Goal: Obtain resource: Download file/media

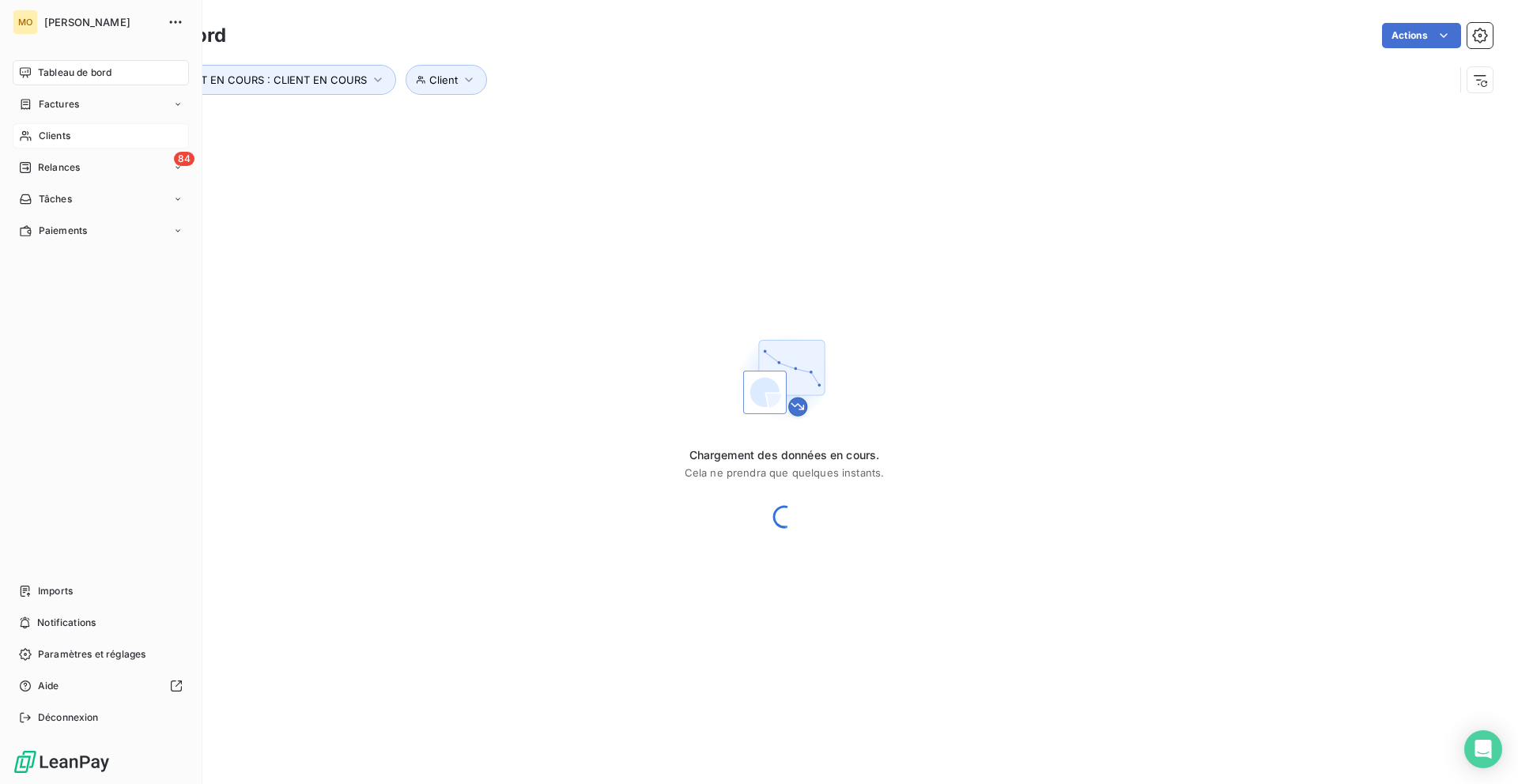
click at [37, 142] on div "Clients" at bounding box center [100, 136] width 177 height 25
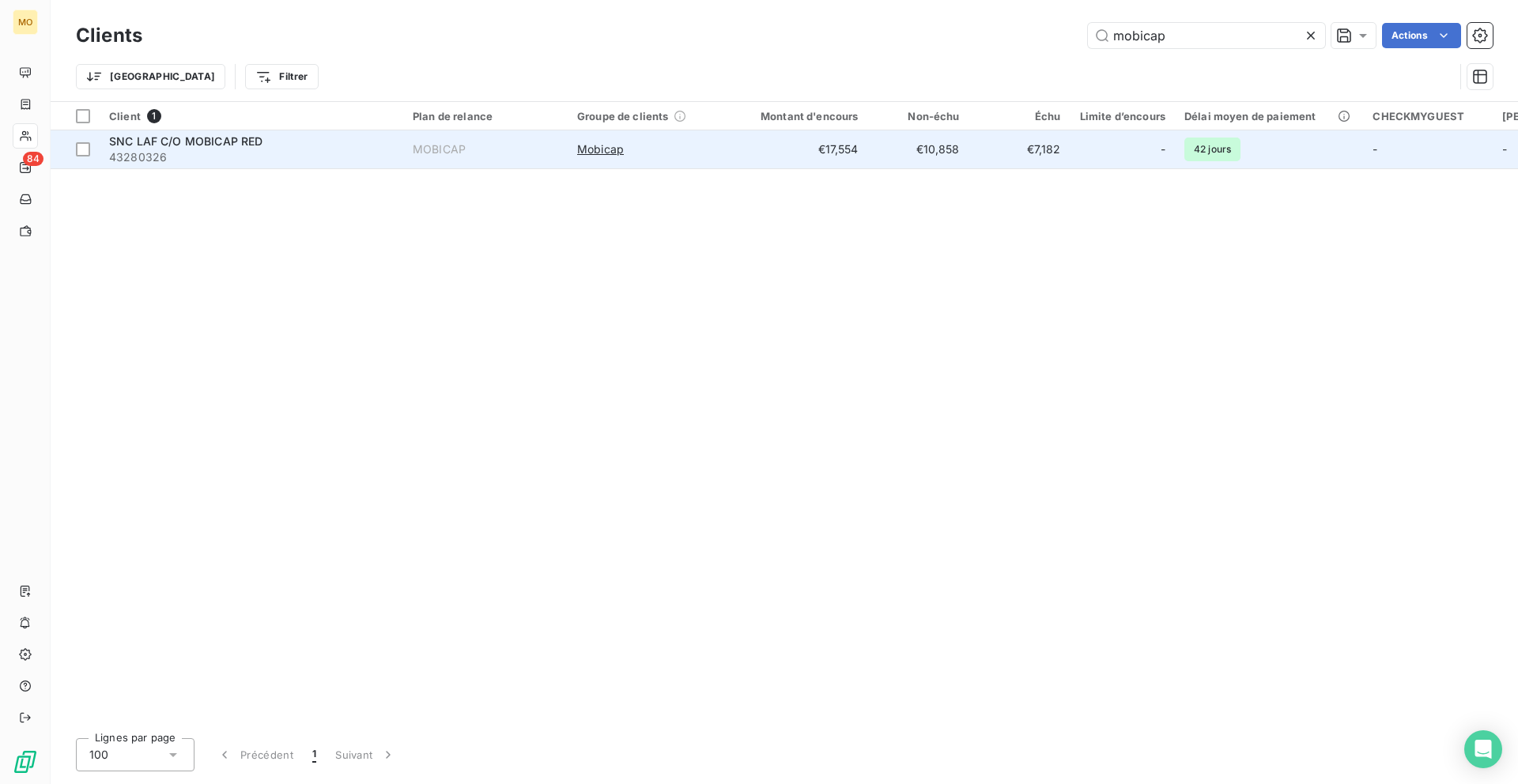
type input "mobicap"
click at [227, 154] on span "43280326" at bounding box center [251, 157] width 284 height 16
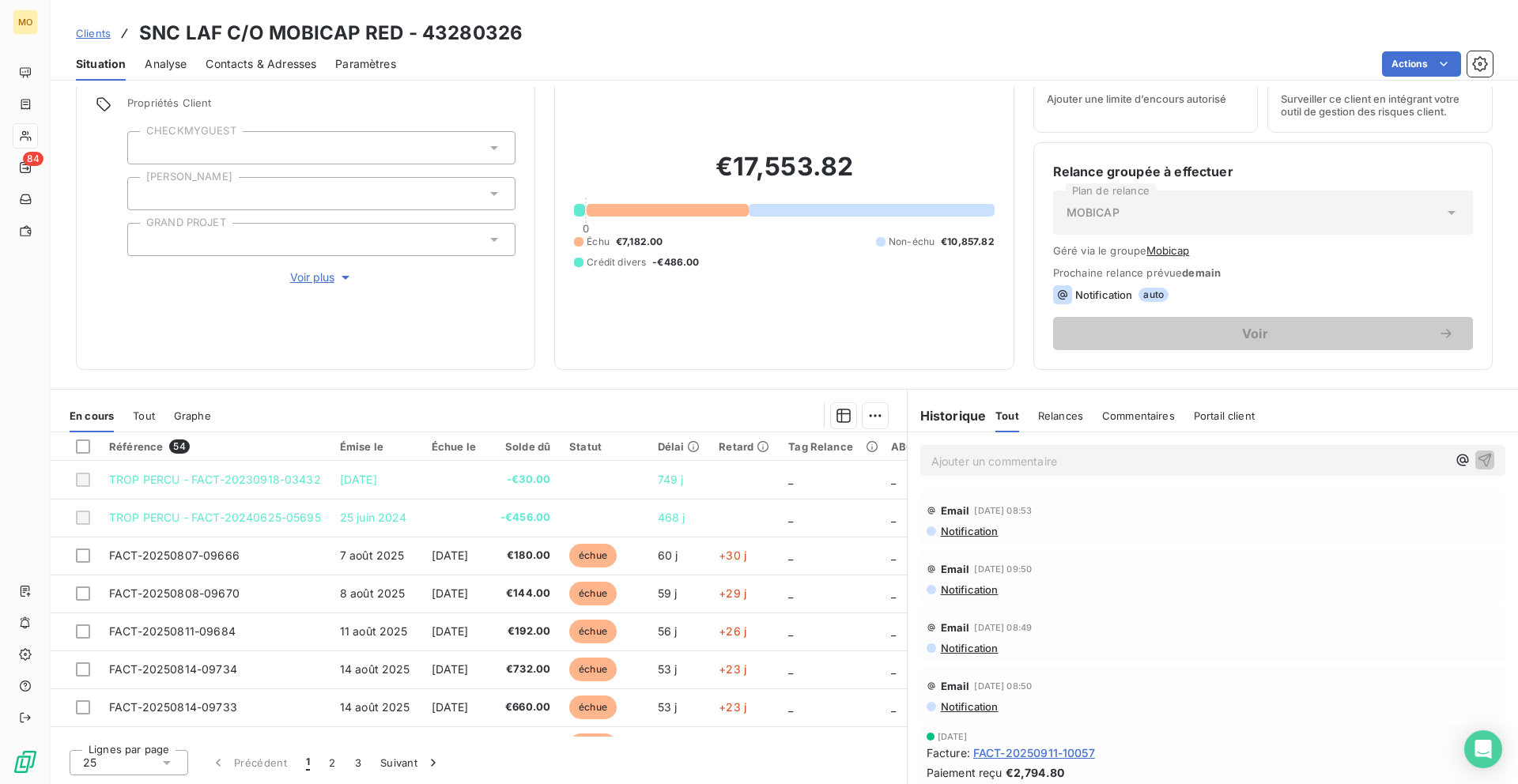
scroll to position [7, 0]
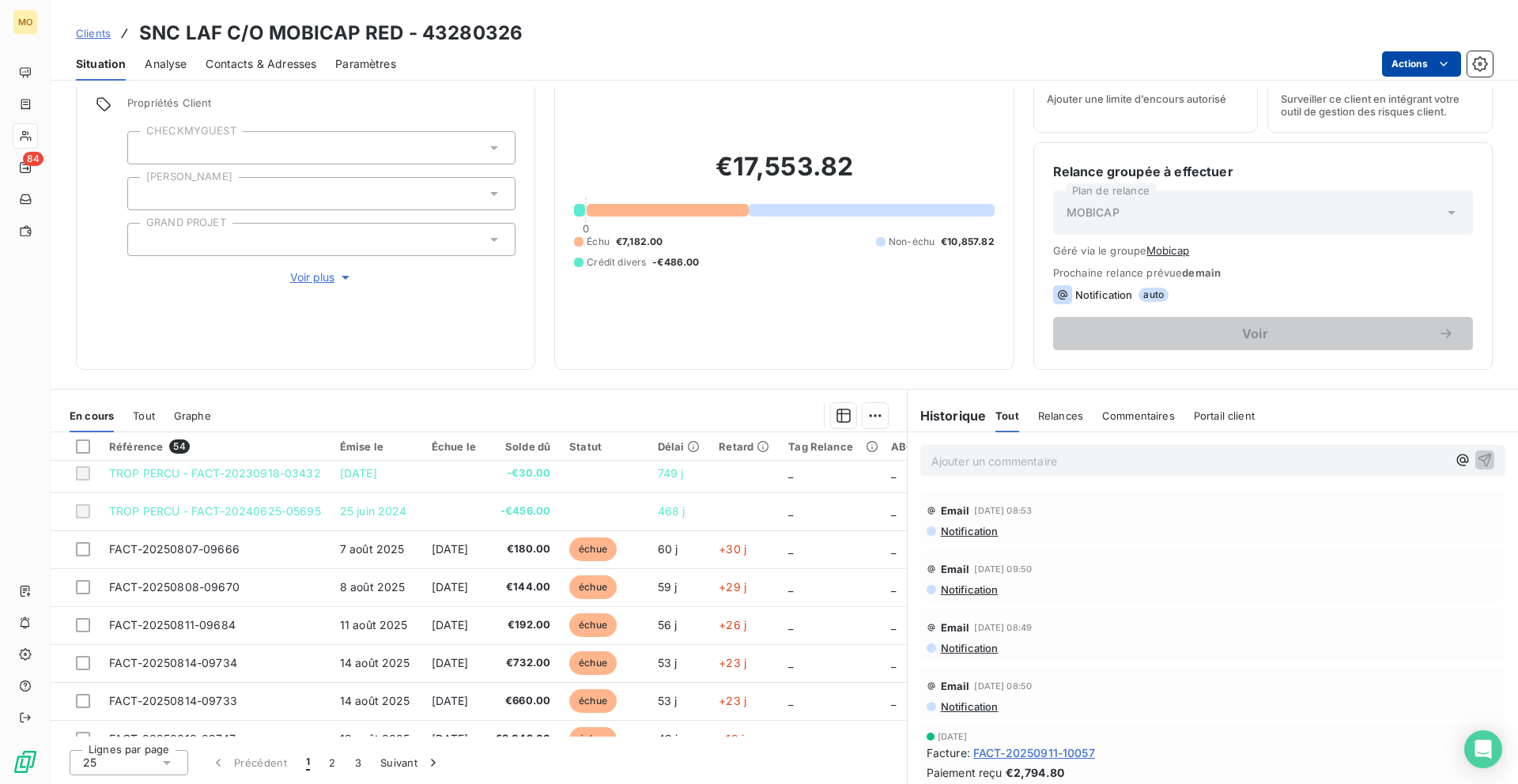
click at [1407, 67] on html "MO 84 Clients SNC LAF C/O MOBICAP RED - 43280326 Situation Analyse Contacts & A…" at bounding box center [759, 392] width 1518 height 784
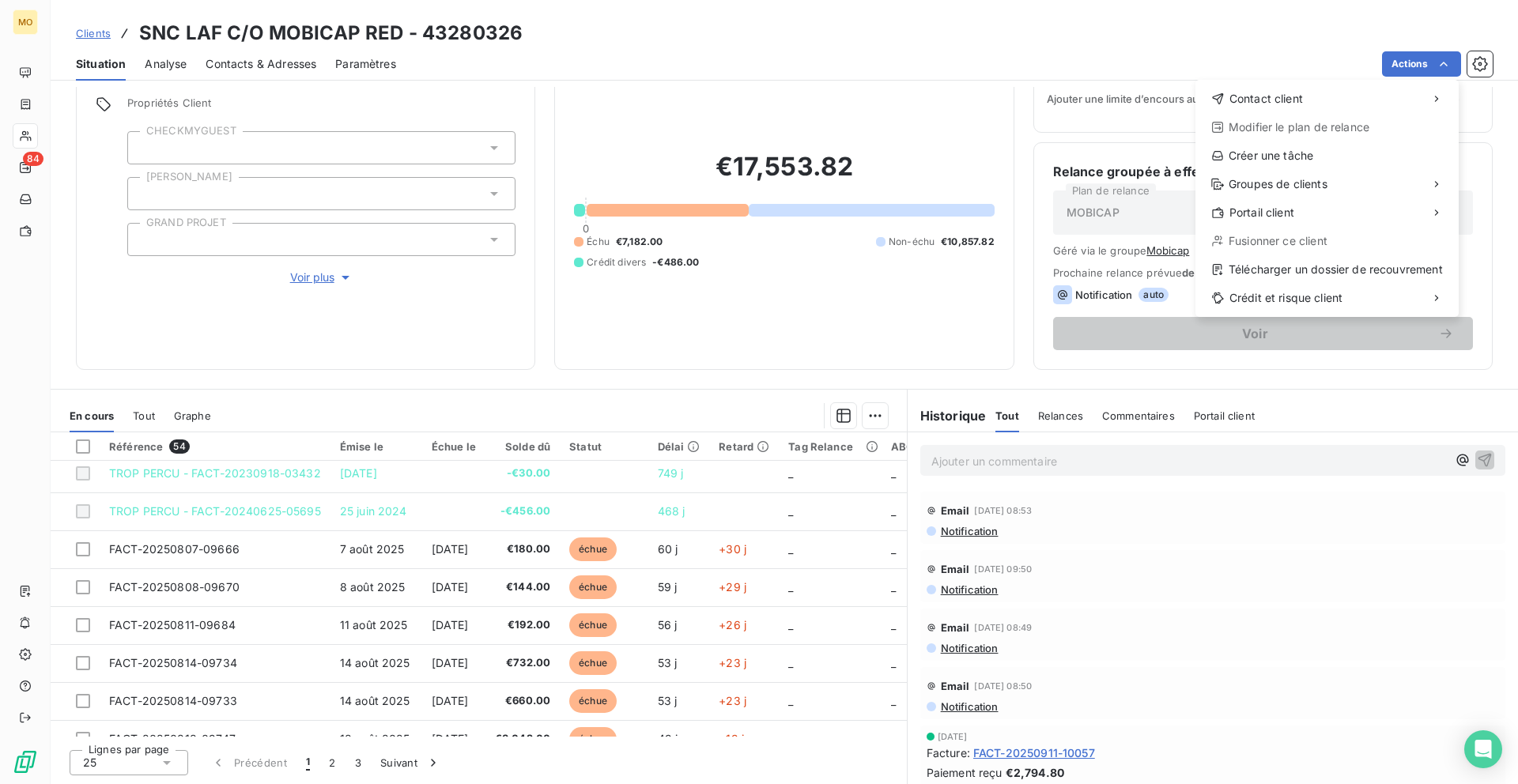
click at [1234, 255] on div "Contact client Modifier le plan de relance Créer une tâche Groupes de clients P…" at bounding box center [1327, 198] width 263 height 238
click at [1238, 272] on div "Télécharger un dossier de recouvrement" at bounding box center [1327, 270] width 251 height 25
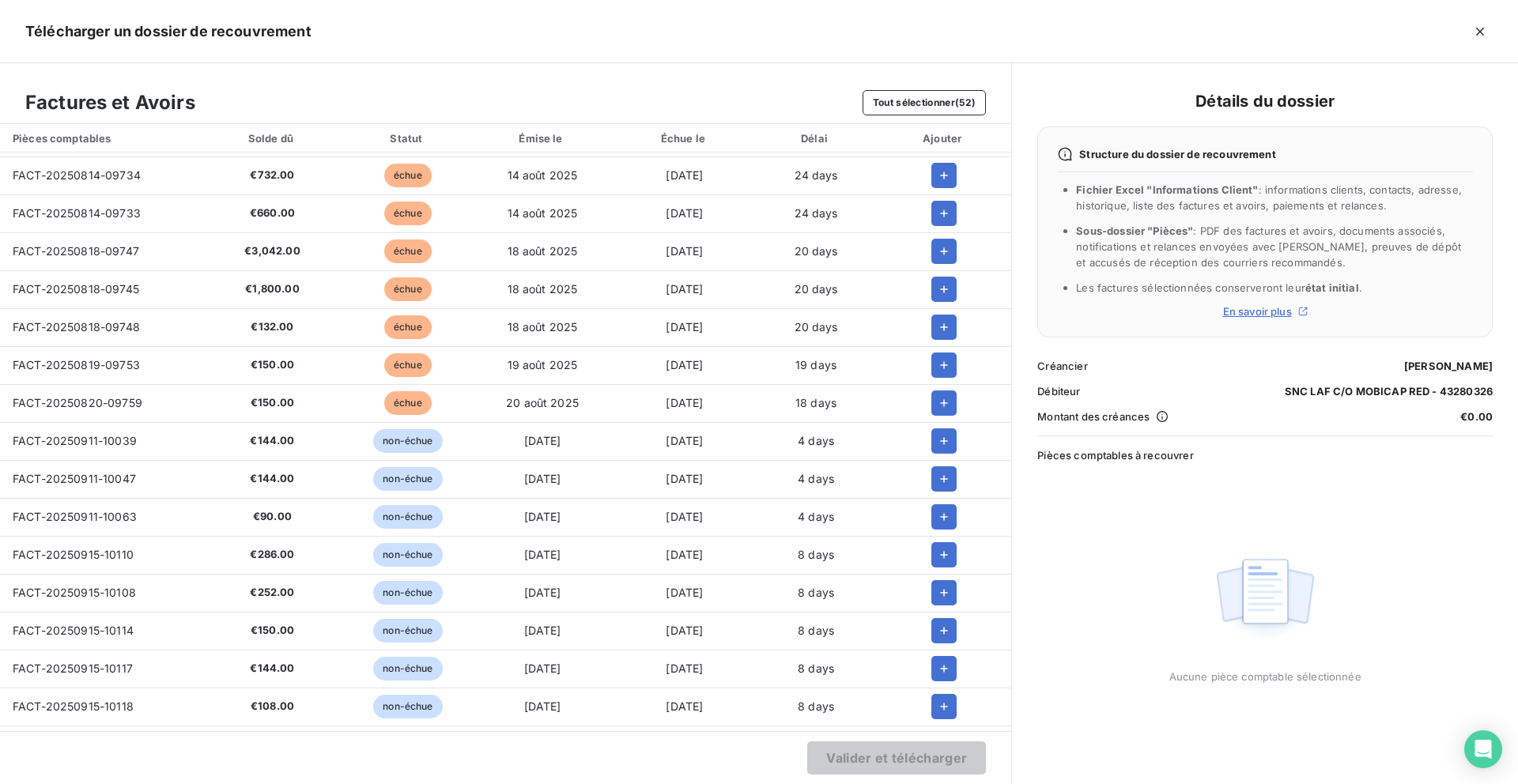
scroll to position [0, 0]
